Goal: Information Seeking & Learning: Compare options

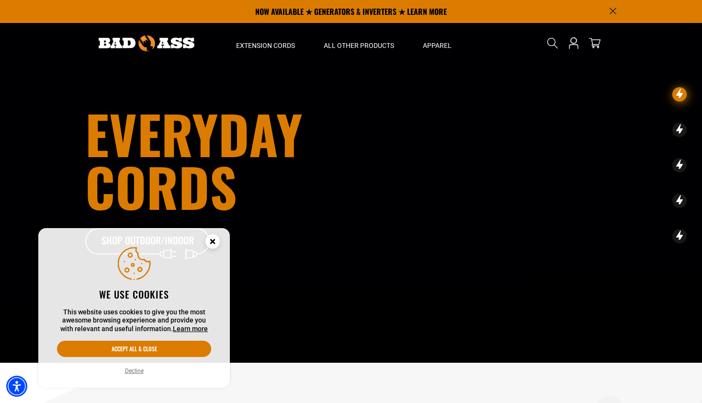
click at [216, 240] on circle "Close this option" at bounding box center [212, 241] width 14 height 14
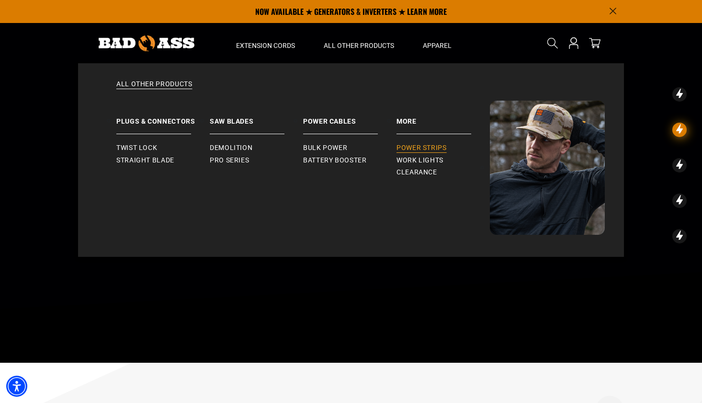
click at [416, 148] on span "Power Strips" at bounding box center [421, 148] width 50 height 9
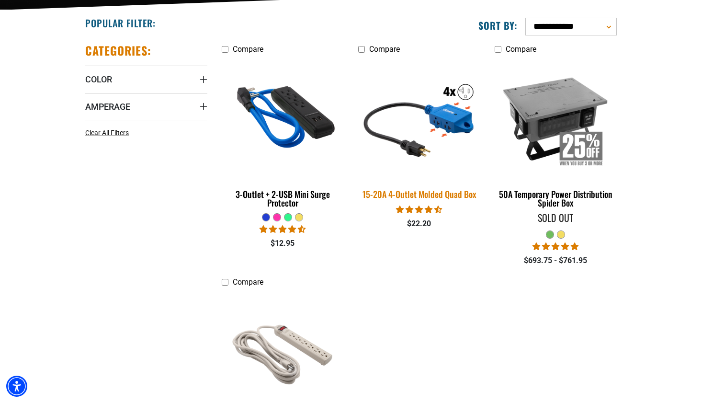
scroll to position [234, 0]
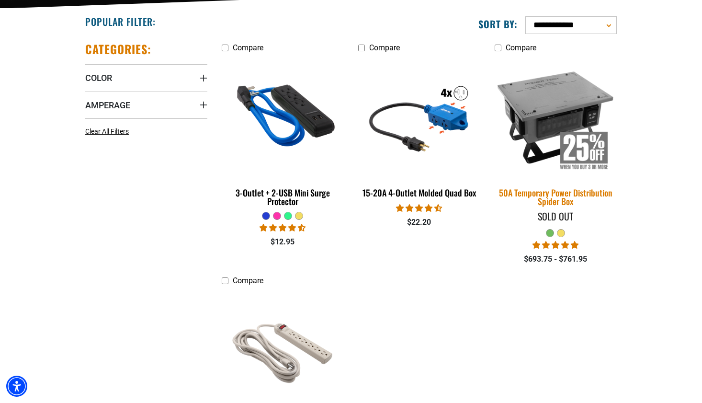
click at [527, 120] on img at bounding box center [555, 117] width 134 height 123
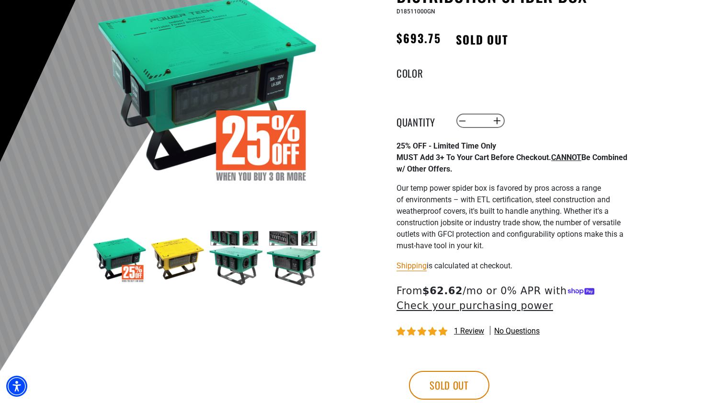
scroll to position [139, 0]
click at [238, 241] on img at bounding box center [236, 258] width 56 height 56
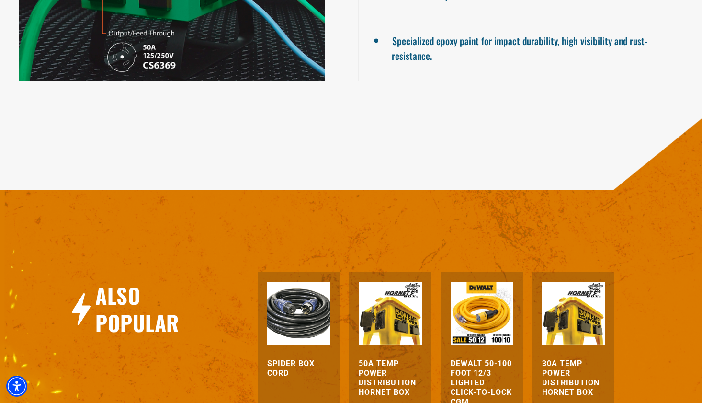
scroll to position [974, 0]
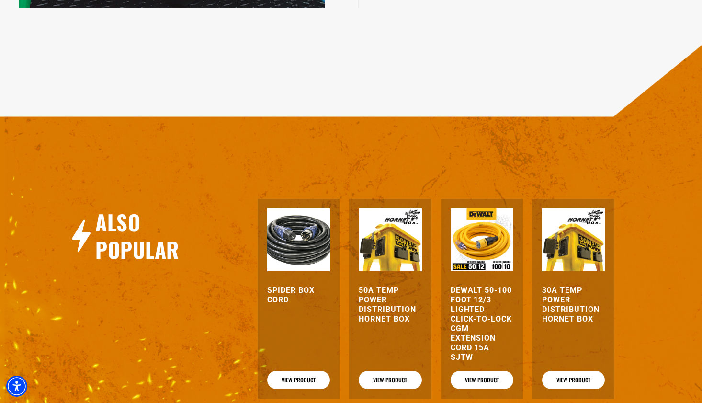
click at [580, 248] on img at bounding box center [573, 239] width 63 height 63
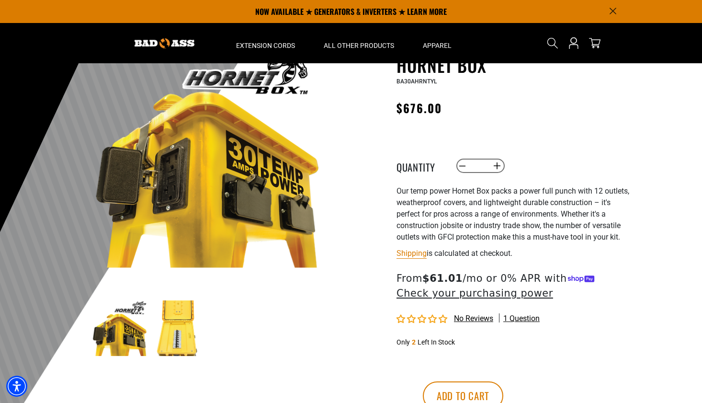
scroll to position [68, 0]
click at [124, 331] on img at bounding box center [120, 329] width 56 height 56
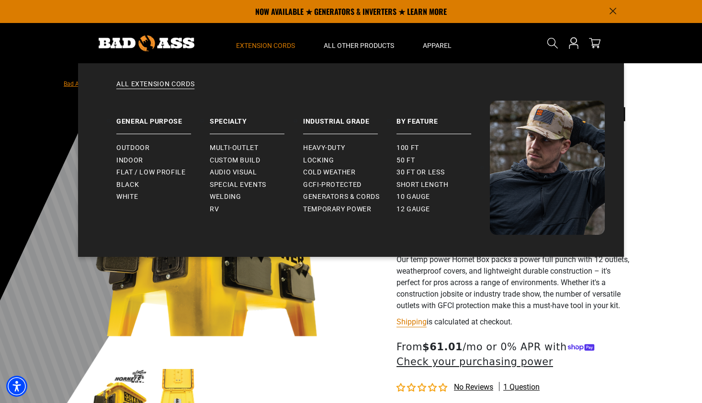
scroll to position [0, 0]
click at [325, 195] on span "Generators & Cords" at bounding box center [341, 196] width 77 height 9
